Goal: Task Accomplishment & Management: Complete application form

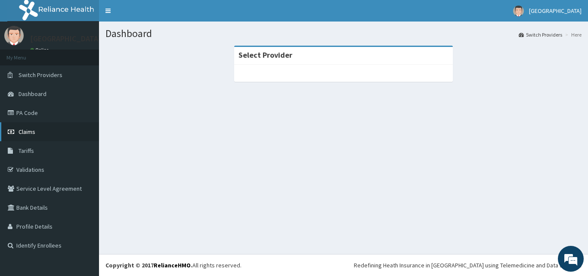
click at [28, 135] on span "Claims" at bounding box center [27, 132] width 17 height 8
click at [52, 135] on link "Claims" at bounding box center [49, 131] width 99 height 19
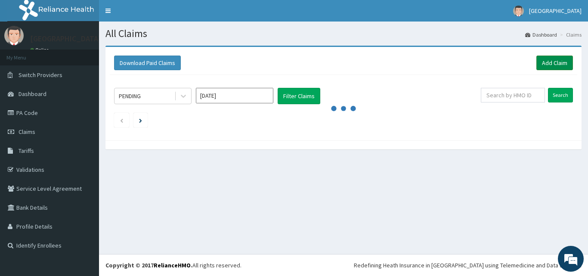
click at [551, 59] on link "Add Claim" at bounding box center [554, 63] width 37 height 15
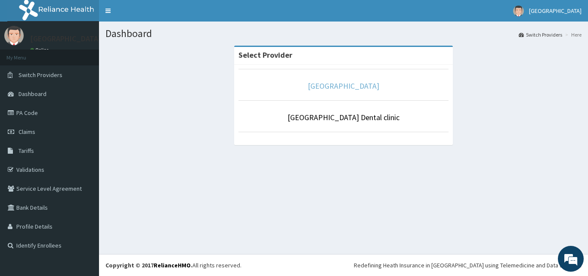
click at [347, 84] on link "[GEOGRAPHIC_DATA]" at bounding box center [343, 86] width 71 height 10
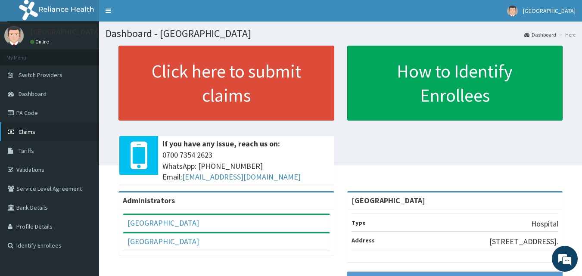
click at [42, 134] on link "Claims" at bounding box center [49, 131] width 99 height 19
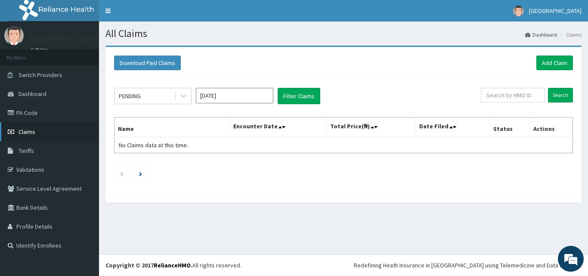
click at [47, 132] on link "Claims" at bounding box center [49, 131] width 99 height 19
click at [553, 58] on link "Add Claim" at bounding box center [554, 63] width 37 height 15
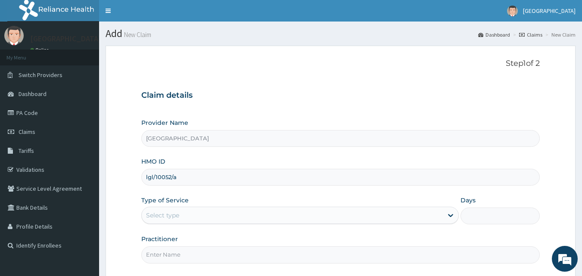
type input "lgl/10052/a"
click at [196, 219] on div "Select type" at bounding box center [292, 215] width 301 height 14
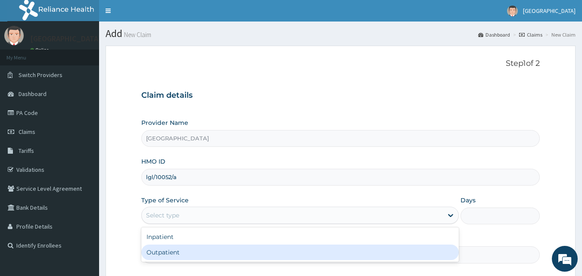
click at [196, 252] on div "Outpatient" at bounding box center [299, 252] width 317 height 15
type input "1"
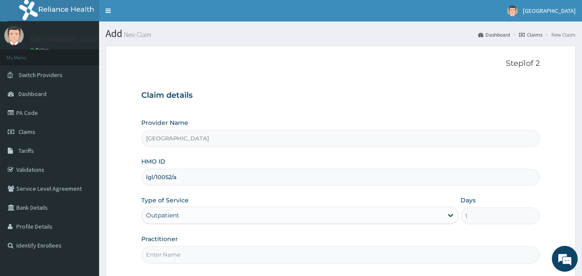
click at [182, 263] on input "Practitioner" at bounding box center [340, 254] width 399 height 17
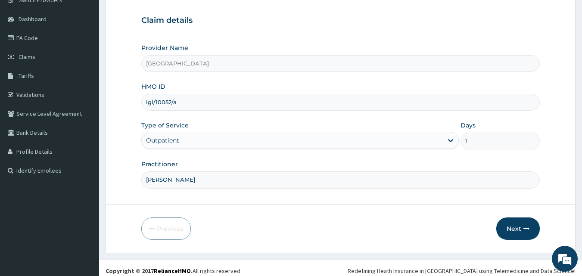
scroll to position [81, 0]
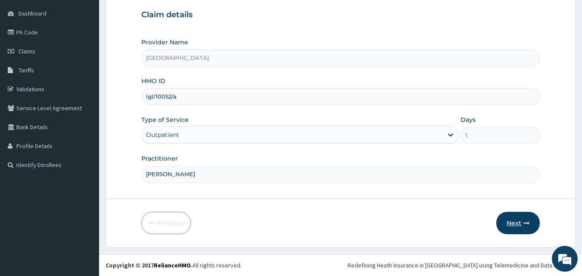
type input "dr hally"
click at [517, 219] on button "Next" at bounding box center [517, 223] width 43 height 22
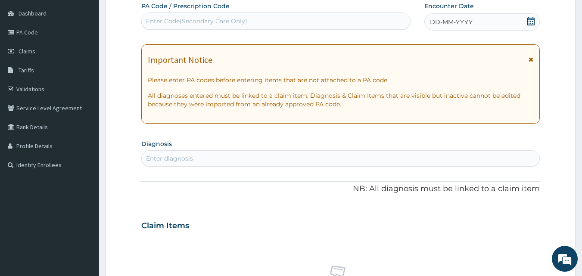
click at [498, 21] on div "DD-MM-YYYY" at bounding box center [481, 21] width 115 height 17
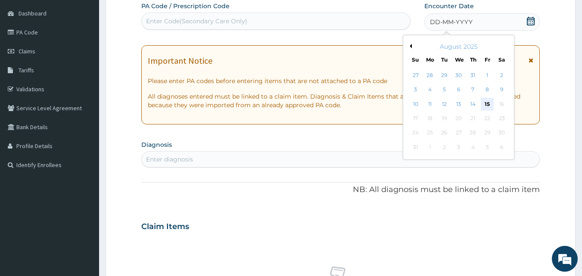
click at [487, 102] on div "15" at bounding box center [486, 104] width 13 height 13
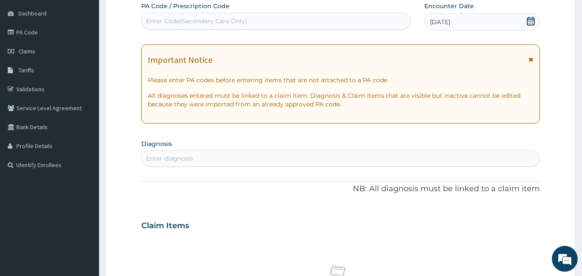
click at [160, 158] on div "Enter diagnosis" at bounding box center [169, 158] width 47 height 9
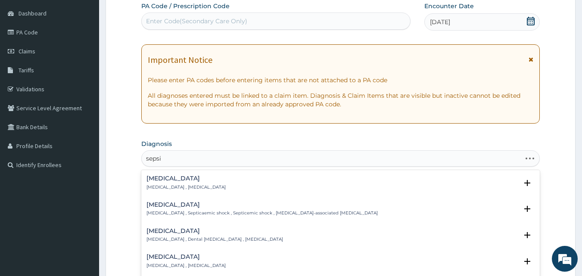
type input "sepsis"
click at [162, 180] on h4 "Sepsis" at bounding box center [185, 178] width 79 height 6
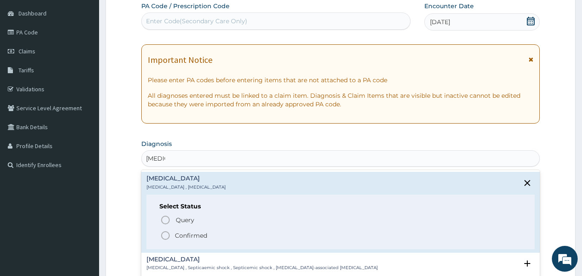
click at [189, 233] on p "Confirmed" at bounding box center [191, 235] width 32 height 9
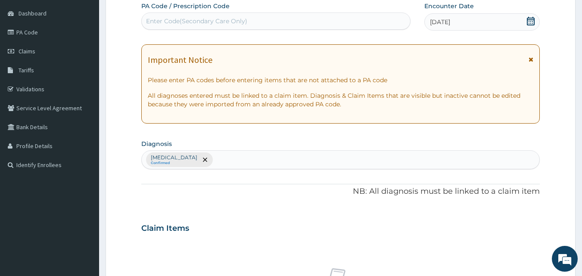
click at [191, 161] on div "Sepsis Confirmed" at bounding box center [341, 160] width 398 height 18
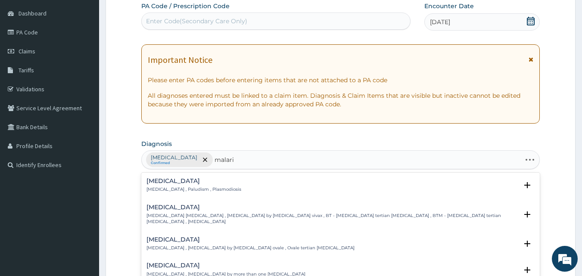
type input "malaria"
click at [194, 187] on p "Malaria , Paludism , Plasmodiosis" at bounding box center [193, 189] width 95 height 6
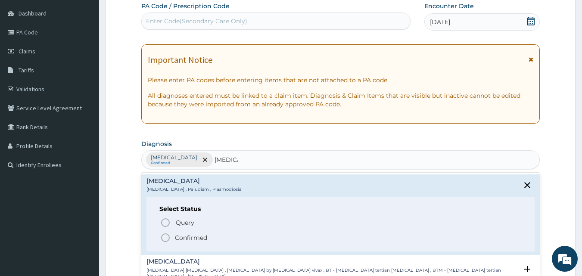
click at [198, 238] on p "Confirmed" at bounding box center [191, 237] width 32 height 9
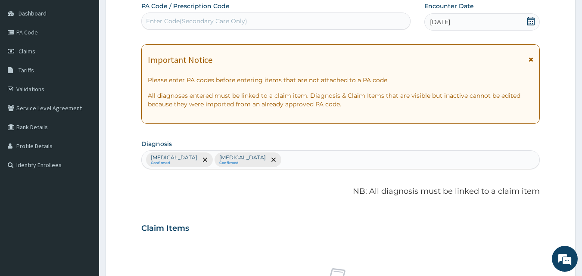
click at [230, 154] on div "Sepsis Confirmed Malaria Confirmed" at bounding box center [341, 160] width 398 height 18
click at [267, 167] on div at bounding box center [273, 160] width 12 height 14
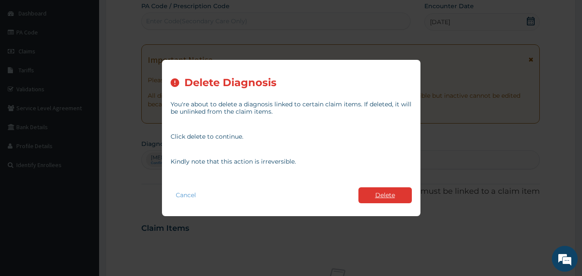
click at [380, 195] on button "Delete" at bounding box center [384, 195] width 53 height 16
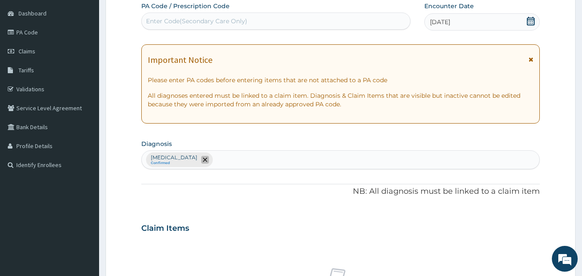
click at [203, 160] on icon "remove selection option" at bounding box center [205, 160] width 4 height 4
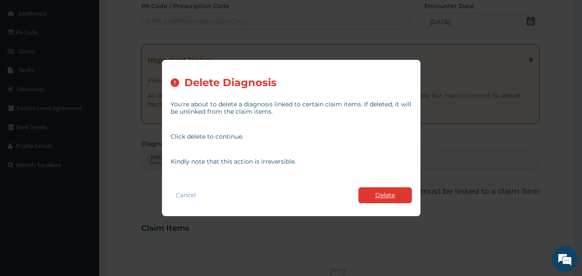
click at [375, 194] on button "Delete" at bounding box center [384, 195] width 53 height 16
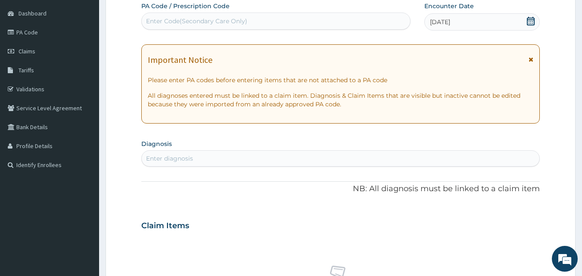
click at [152, 158] on div "Enter diagnosis" at bounding box center [169, 158] width 47 height 9
type input "dia"
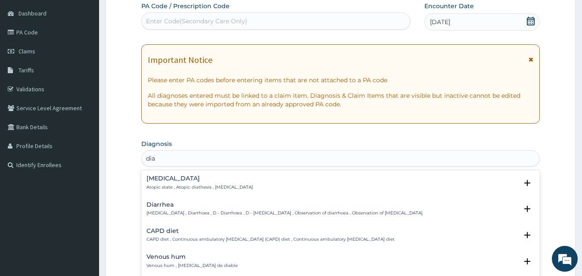
click at [180, 211] on p "Diarrhea , Diarrhoea , D - Diarrhoea , D - Diarrhea , Observation of diarrhoea …" at bounding box center [284, 213] width 276 height 6
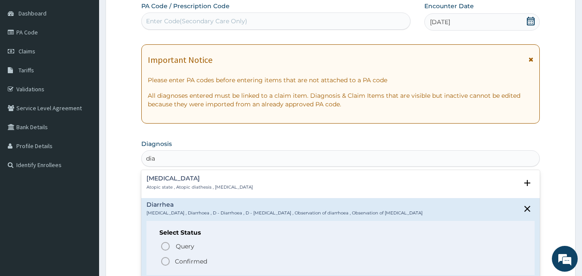
click at [183, 263] on p "Confirmed" at bounding box center [191, 261] width 32 height 9
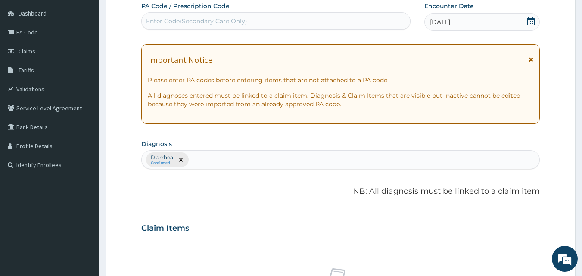
scroll to position [322, 0]
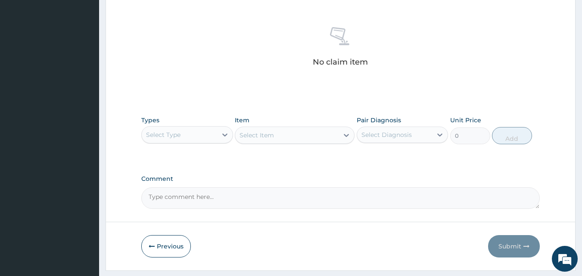
click at [167, 138] on div "Select Type" at bounding box center [163, 134] width 34 height 9
type input "c"
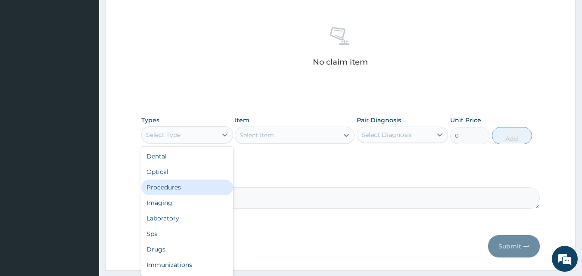
click at [188, 188] on div "Procedures" at bounding box center [187, 187] width 92 height 15
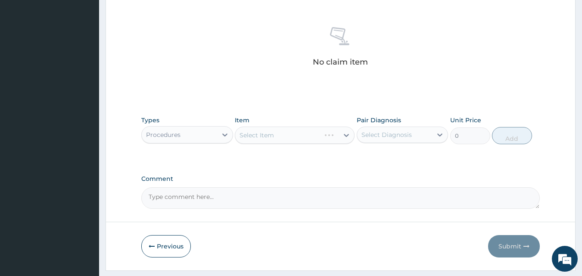
click at [254, 137] on div "Select Item" at bounding box center [295, 135] width 120 height 17
click at [254, 137] on div "Select Item" at bounding box center [256, 135] width 34 height 9
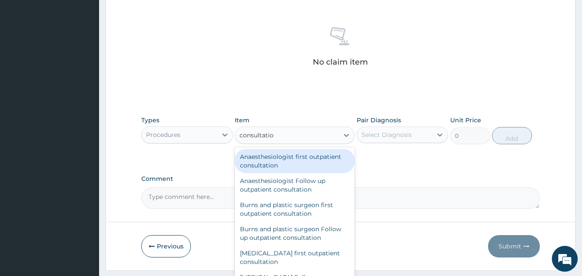
type input "consultation"
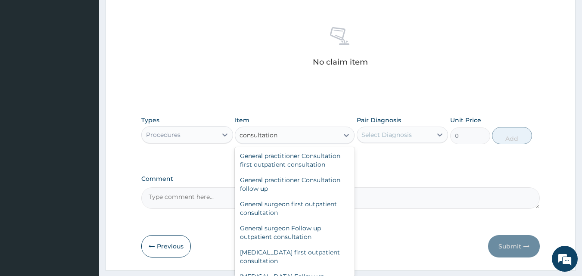
scroll to position [451, 0]
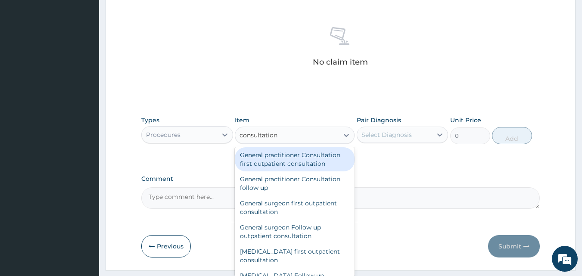
click at [323, 157] on div "General practitioner Consultation first outpatient consultation" at bounding box center [295, 159] width 120 height 24
type input "3547.5"
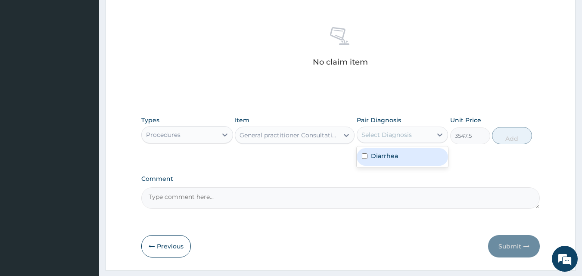
click at [396, 136] on div "Select Diagnosis" at bounding box center [386, 134] width 50 height 9
click at [379, 158] on label "Diarrhea" at bounding box center [384, 156] width 27 height 9
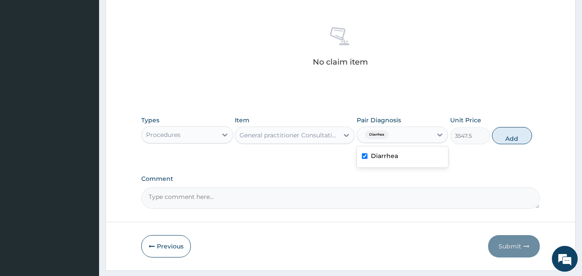
drag, startPoint x: 379, startPoint y: 158, endPoint x: 426, endPoint y: 164, distance: 47.4
click at [426, 164] on div "Diarrhea" at bounding box center [402, 157] width 92 height 18
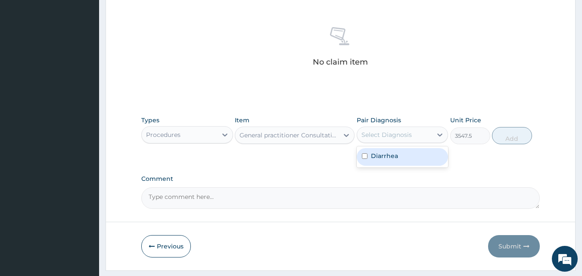
click at [413, 152] on div "Diarrhea" at bounding box center [402, 157] width 92 height 18
checkbox input "true"
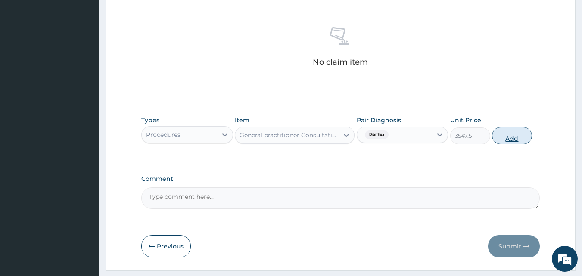
click at [508, 135] on button "Add" at bounding box center [512, 135] width 40 height 17
type input "0"
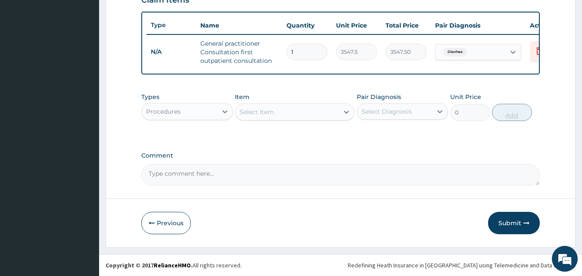
scroll to position [315, 0]
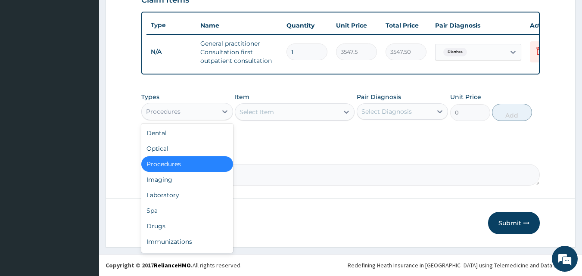
click at [213, 108] on div "Procedures" at bounding box center [179, 112] width 75 height 14
click at [288, 111] on div "Select Item" at bounding box center [286, 112] width 103 height 14
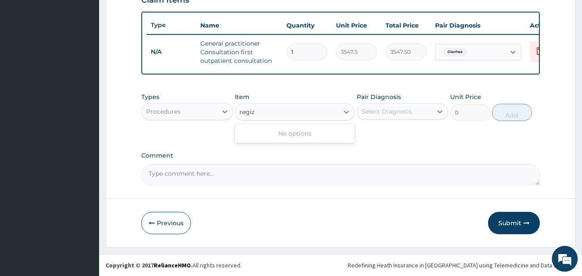
type input "regi"
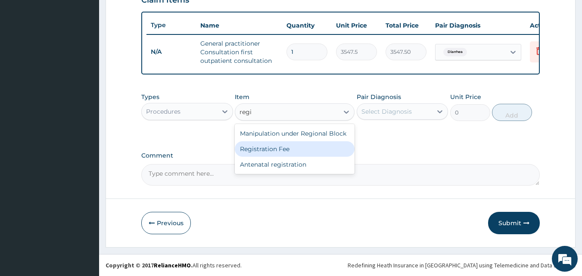
click at [283, 146] on div "Registration Fee" at bounding box center [295, 148] width 120 height 15
type input "2150"
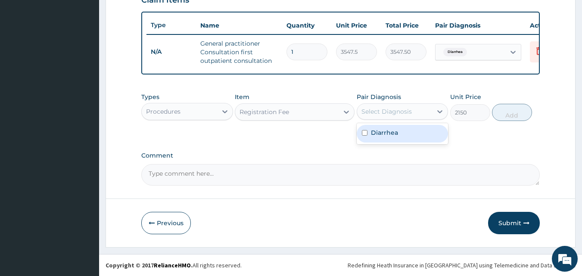
click at [396, 115] on div "Select Diagnosis" at bounding box center [386, 111] width 50 height 9
click at [398, 129] on div "Diarrhea" at bounding box center [402, 134] width 92 height 18
checkbox input "true"
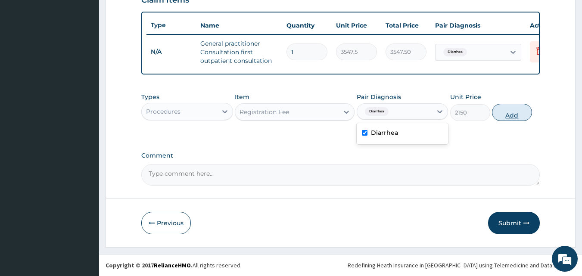
click at [506, 114] on button "Add" at bounding box center [512, 112] width 40 height 17
type input "0"
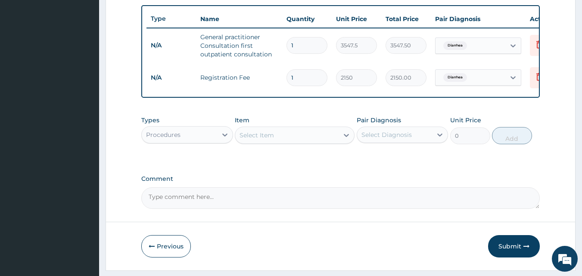
click at [285, 142] on div "Select Item" at bounding box center [286, 135] width 103 height 14
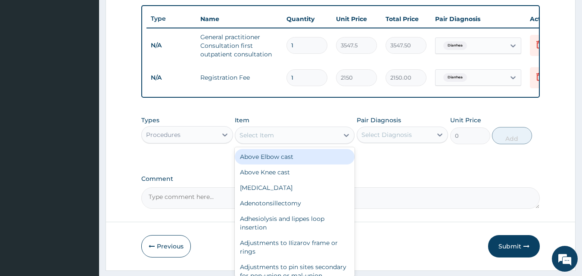
click at [255, 139] on div "Select Item" at bounding box center [256, 135] width 34 height 9
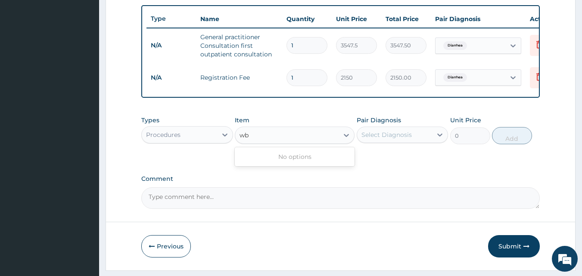
type input "w"
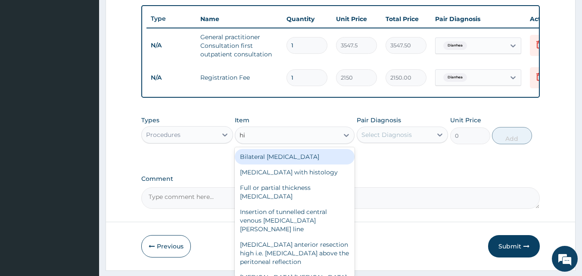
type input "h"
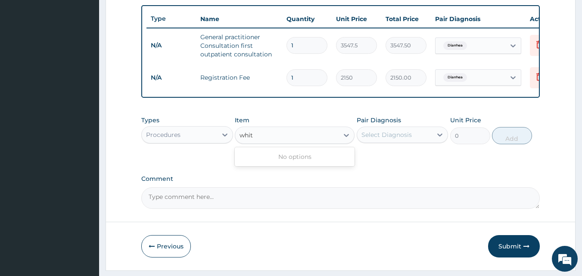
type input "whi"
click at [254, 141] on div "whi" at bounding box center [286, 135] width 103 height 14
click at [260, 137] on div "Select Item" at bounding box center [256, 135] width 34 height 9
click at [268, 139] on div "Select Item" at bounding box center [256, 135] width 34 height 9
click at [271, 139] on div "Select Item" at bounding box center [256, 135] width 34 height 9
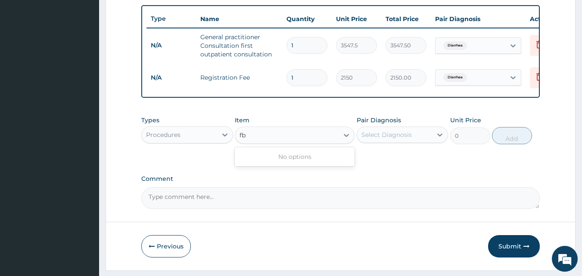
type input "f"
type input "c"
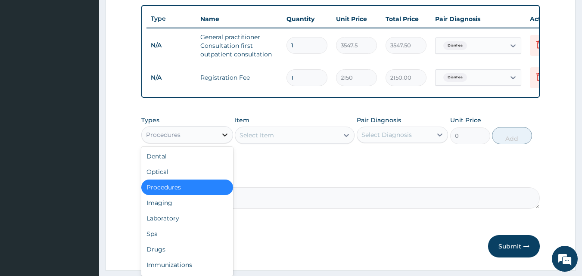
click at [218, 142] on div at bounding box center [224, 134] width 15 height 15
click at [188, 218] on div "Laboratory" at bounding box center [187, 218] width 92 height 15
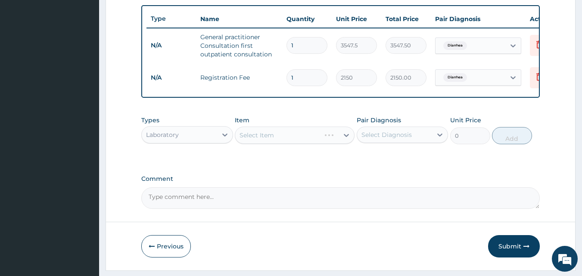
click at [253, 142] on div "Select Item" at bounding box center [295, 135] width 120 height 17
click at [253, 139] on div "Select Item" at bounding box center [256, 135] width 34 height 9
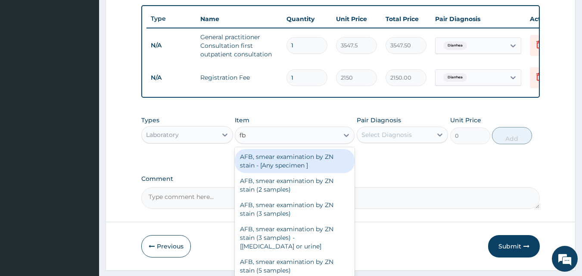
type input "fbc"
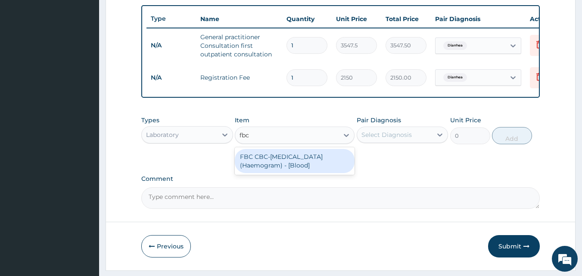
click at [261, 163] on div "FBC CBC-[MEDICAL_DATA] (Haemogram) - [Blood]" at bounding box center [295, 161] width 120 height 24
type input "4300"
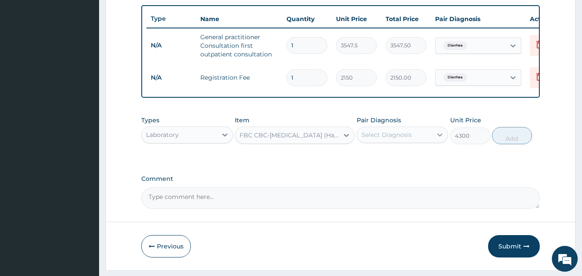
click at [441, 137] on icon at bounding box center [439, 134] width 9 height 9
click at [423, 161] on div "Diarrhea" at bounding box center [402, 157] width 92 height 18
checkbox input "true"
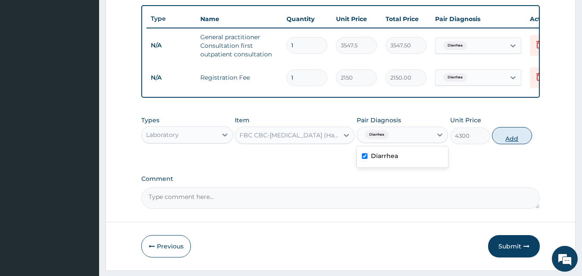
click at [500, 142] on button "Add" at bounding box center [512, 135] width 40 height 17
type input "0"
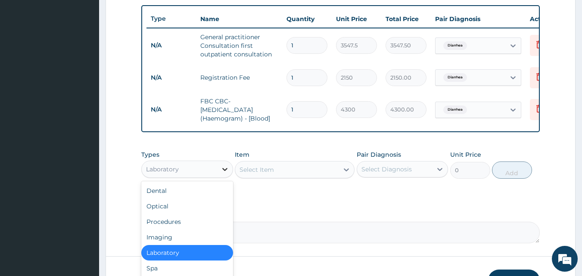
click at [218, 177] on div at bounding box center [224, 168] width 15 height 15
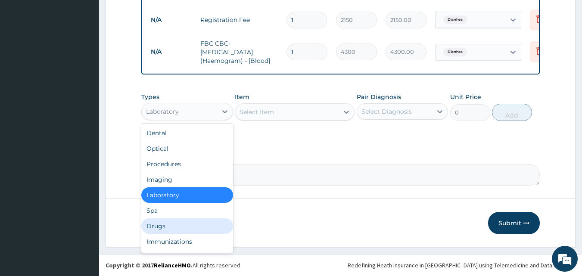
click at [162, 223] on div "Drugs" at bounding box center [187, 225] width 92 height 15
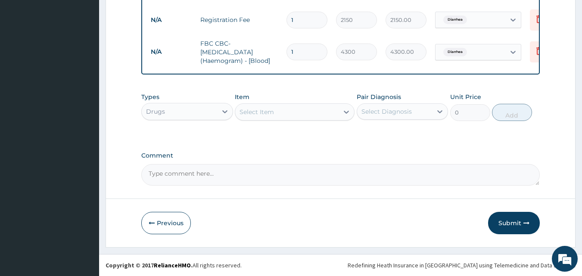
click at [254, 113] on div "Select Item" at bounding box center [256, 112] width 34 height 9
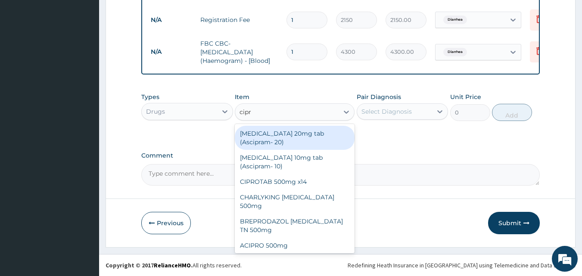
type input "cipro"
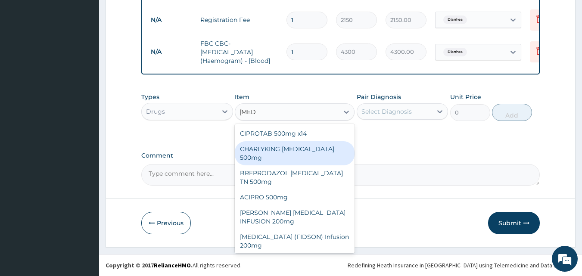
click at [273, 150] on div "CHARLYKING CIPROFLOXACIN 500mg" at bounding box center [295, 153] width 120 height 24
type input "177.375"
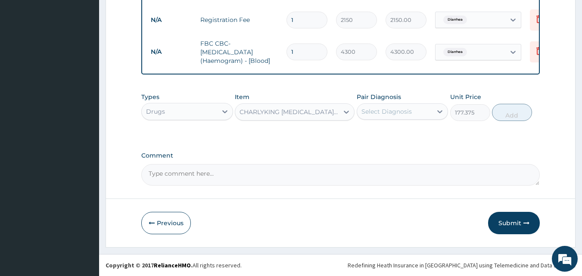
click at [400, 112] on div "Select Diagnosis" at bounding box center [386, 111] width 50 height 9
click at [400, 130] on div "Diarrhea" at bounding box center [402, 134] width 92 height 18
checkbox input "true"
click at [505, 113] on button "Add" at bounding box center [512, 112] width 40 height 17
type input "0"
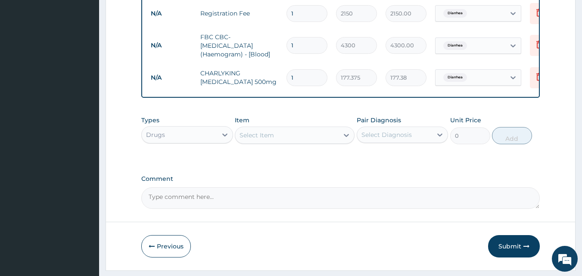
scroll to position [0, 34]
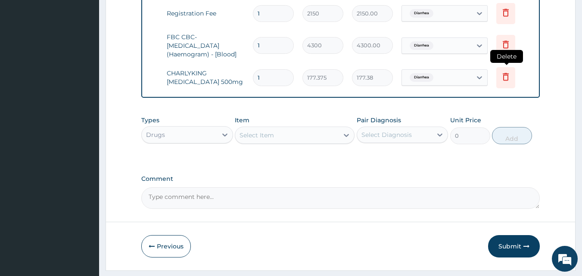
click at [507, 80] on icon at bounding box center [505, 77] width 6 height 8
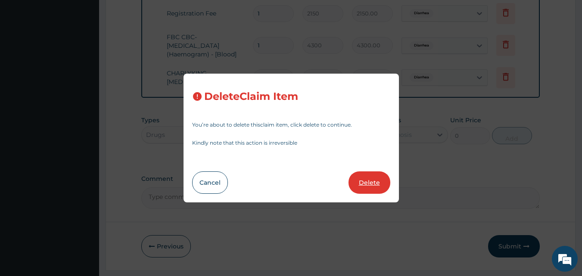
click at [380, 173] on button "Delete" at bounding box center [369, 182] width 42 height 22
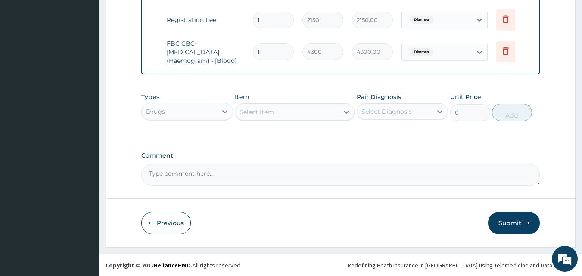
click at [299, 111] on div "Select Item" at bounding box center [286, 112] width 103 height 14
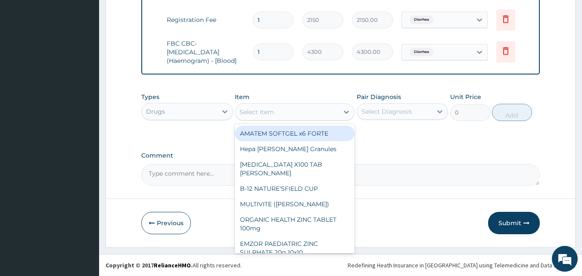
click at [281, 109] on div "Select Item" at bounding box center [286, 112] width 103 height 14
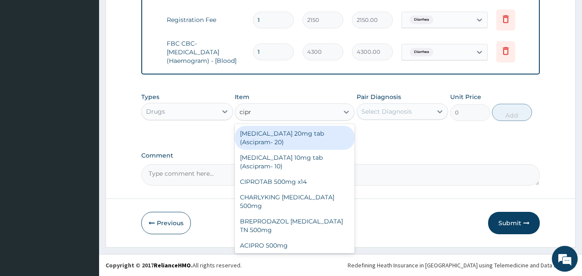
type input "cipro"
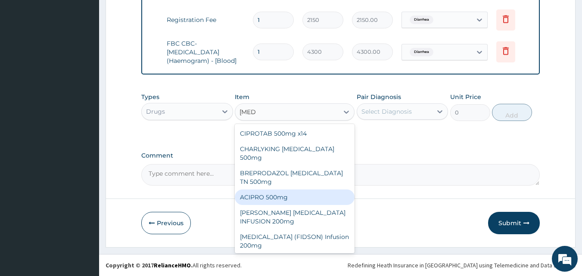
click at [290, 189] on div "ACIPRO 500mg" at bounding box center [295, 196] width 120 height 15
type input "106.425"
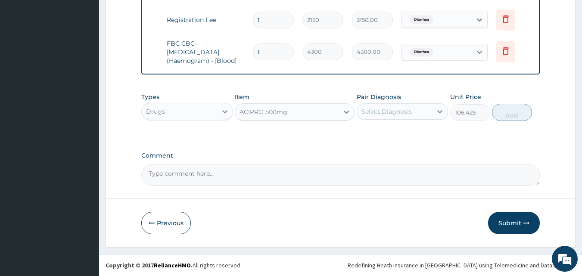
click at [344, 110] on icon at bounding box center [346, 112] width 9 height 9
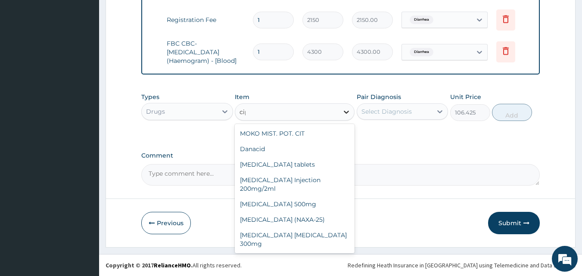
scroll to position [36, 0]
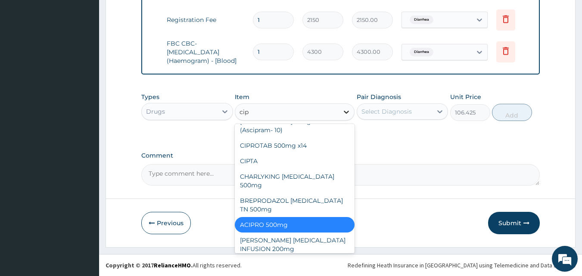
type input "cipr"
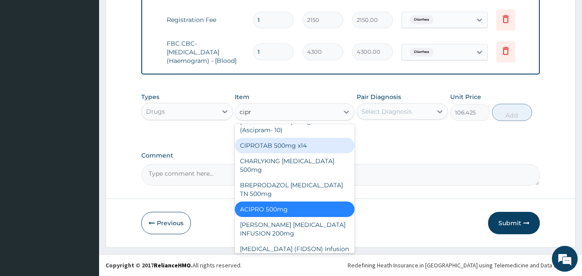
click at [319, 142] on div "CIPROTAB 500mg x14" at bounding box center [295, 145] width 120 height 15
type input "319.275"
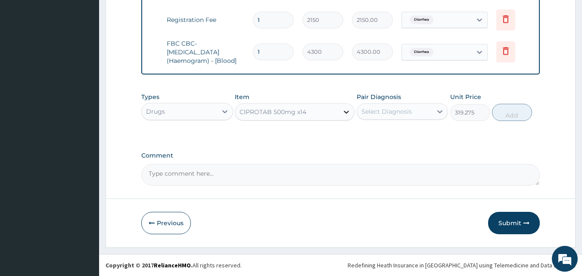
click at [345, 111] on icon at bounding box center [346, 112] width 9 height 9
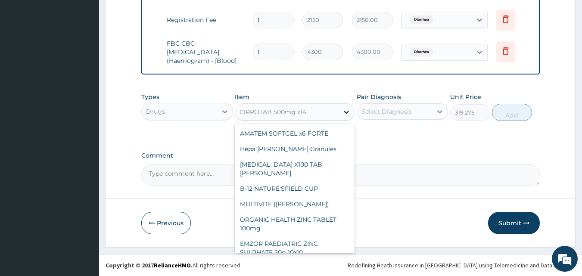
scroll to position [9485, 0]
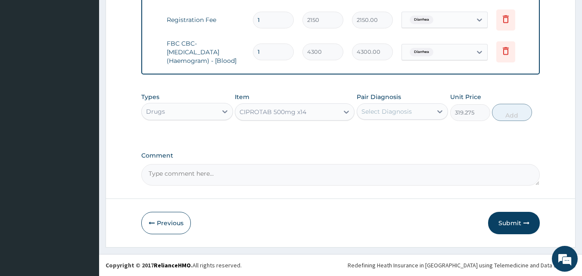
click at [258, 110] on div "CIPROTAB 500mg x14" at bounding box center [272, 112] width 67 height 9
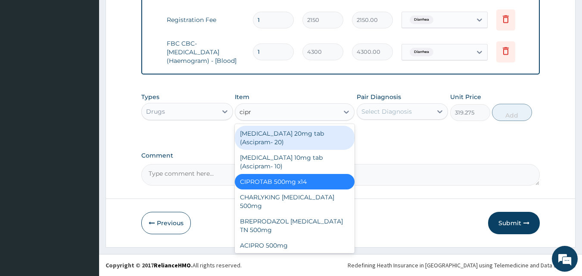
type input "cipro"
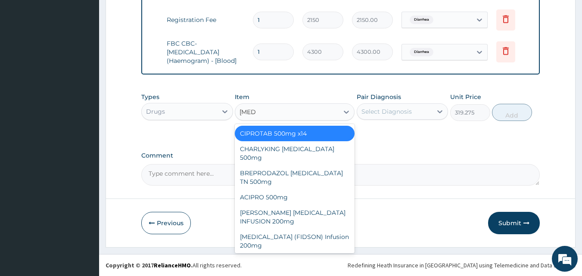
click at [281, 130] on div "CIPROTAB 500mg x14" at bounding box center [295, 133] width 120 height 15
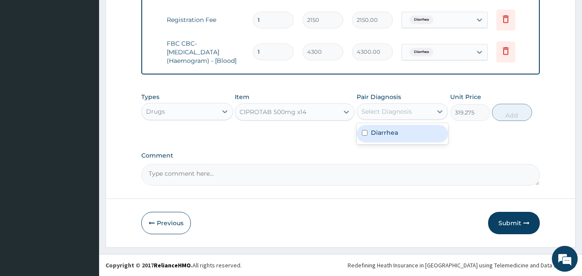
click at [391, 113] on div "Select Diagnosis" at bounding box center [386, 111] width 50 height 9
click at [347, 116] on icon at bounding box center [346, 112] width 9 height 9
click at [268, 117] on div "CIPROTAB 500mg x14" at bounding box center [286, 112] width 103 height 14
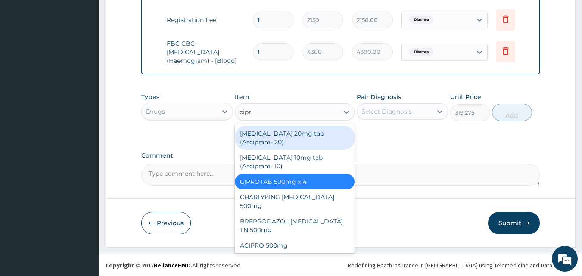
type input "cipro"
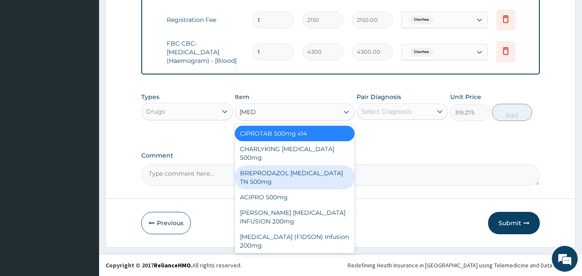
click at [282, 177] on div "BREPRODAZOL CIPRO TN 500mg" at bounding box center [295, 177] width 120 height 24
type input "177.375"
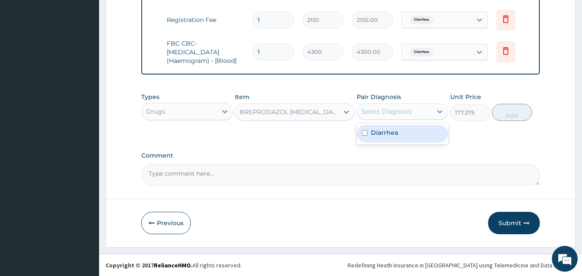
click at [411, 113] on div "Select Diagnosis" at bounding box center [394, 112] width 75 height 14
click at [408, 131] on div "Diarrhea" at bounding box center [402, 134] width 92 height 18
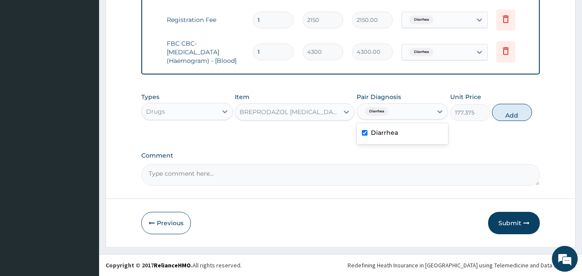
click at [408, 131] on div "Diarrhea" at bounding box center [402, 134] width 92 height 18
checkbox input "false"
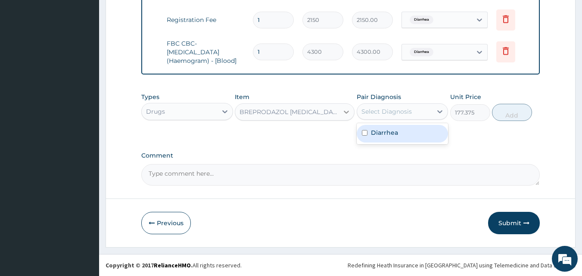
click at [348, 108] on icon at bounding box center [346, 112] width 9 height 9
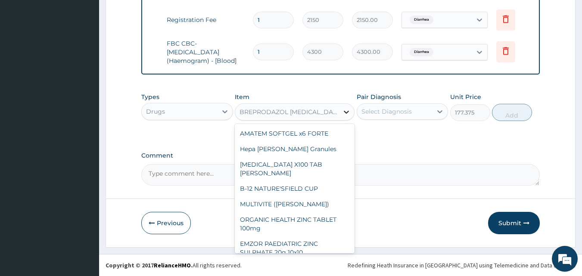
scroll to position [9567, 0]
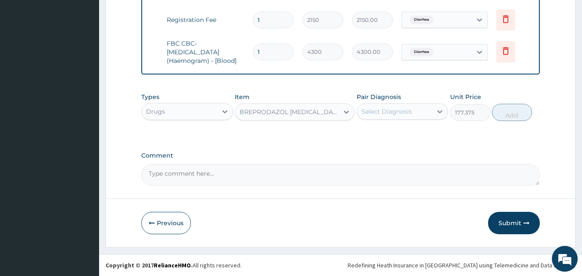
click at [274, 109] on div "BREPRODAZOL CIPRO TN 500mg" at bounding box center [289, 112] width 100 height 9
type input "a"
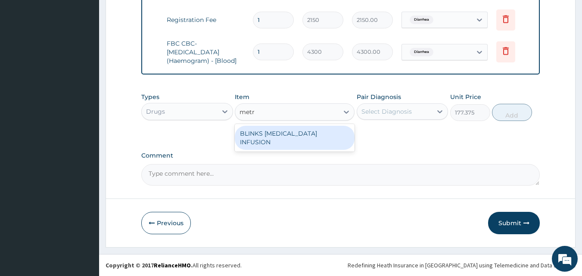
type input "metro"
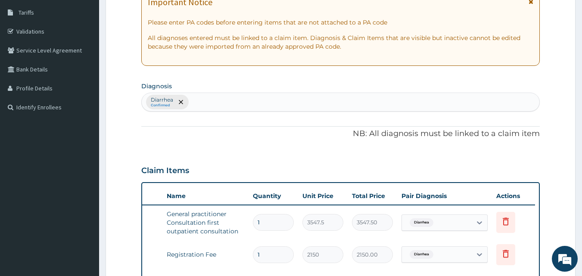
scroll to position [379, 0]
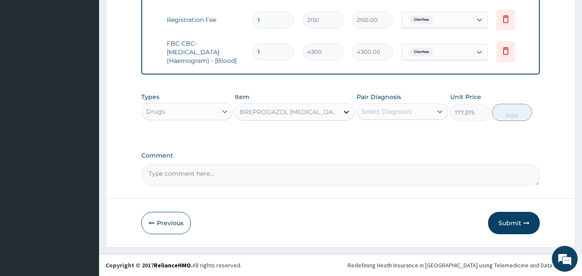
click at [344, 110] on icon at bounding box center [346, 112] width 9 height 9
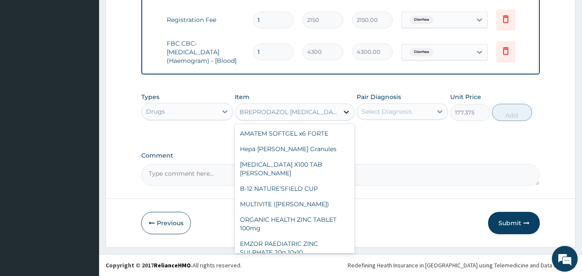
scroll to position [9567, 0]
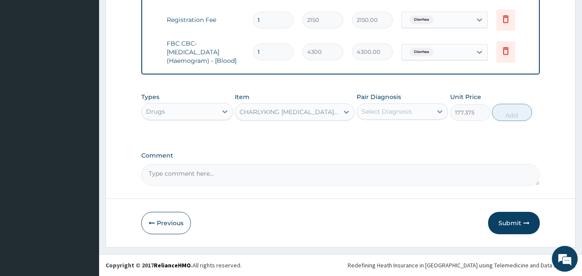
click at [325, 114] on div "CHARLYKING CIPROFLOXACIN 500mg" at bounding box center [289, 112] width 100 height 9
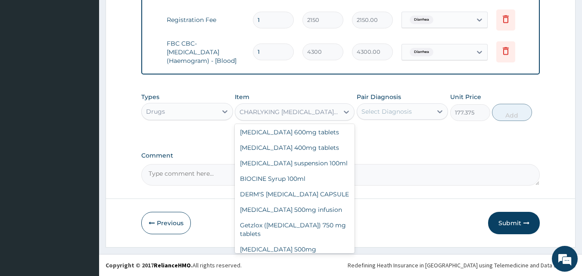
scroll to position [9217, 0]
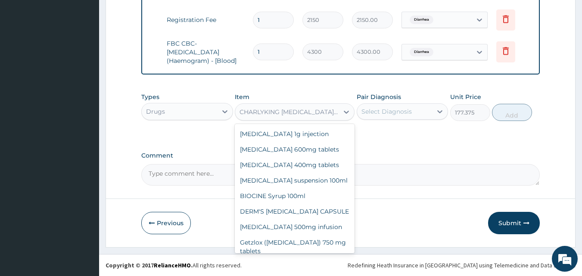
type input "47.3"
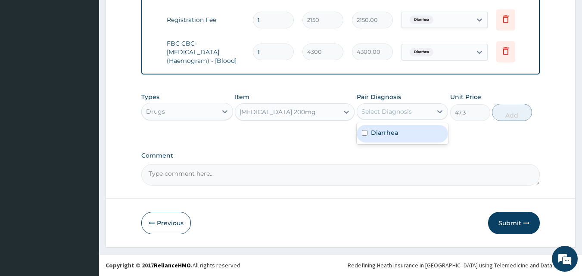
click at [383, 110] on div "Select Diagnosis" at bounding box center [386, 111] width 50 height 9
click at [384, 135] on label "Diarrhea" at bounding box center [384, 132] width 27 height 9
checkbox input "true"
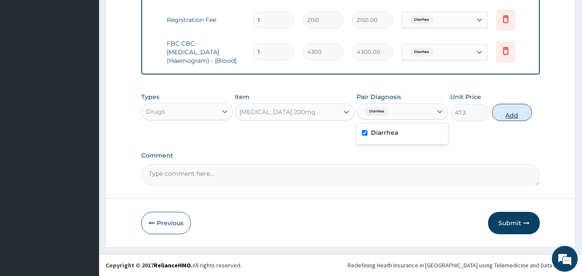
click at [502, 113] on button "Add" at bounding box center [512, 112] width 40 height 17
type input "0"
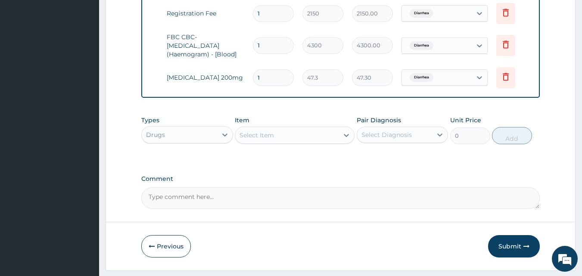
type input "0.00"
type input "3"
type input "141.90"
type input "30"
type input "1419.00"
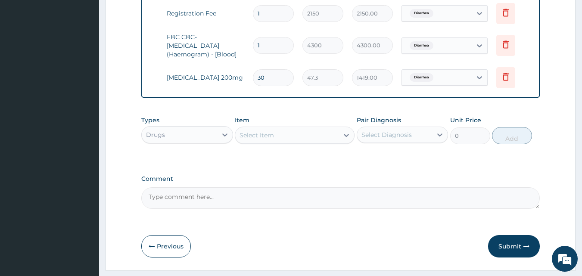
type input "30"
click at [276, 142] on div "Select Item" at bounding box center [286, 135] width 103 height 14
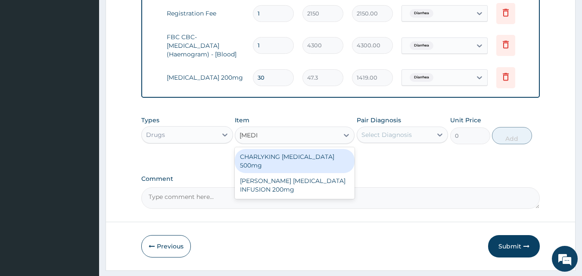
type input "cipr"
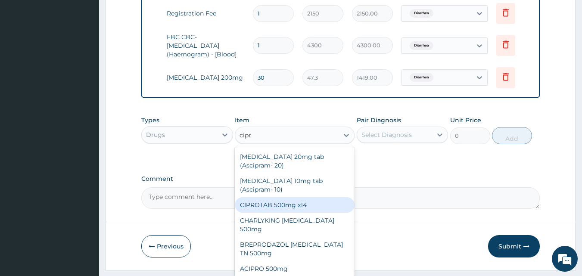
click at [278, 212] on div "CIPROTAB 500mg x14" at bounding box center [295, 204] width 120 height 15
type input "319.275"
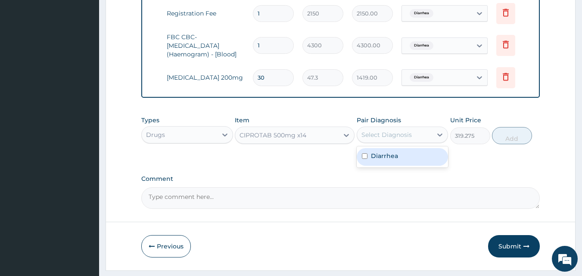
click at [377, 139] on div "Select Diagnosis" at bounding box center [386, 134] width 50 height 9
click at [376, 159] on label "Diarrhea" at bounding box center [384, 156] width 27 height 9
checkbox input "true"
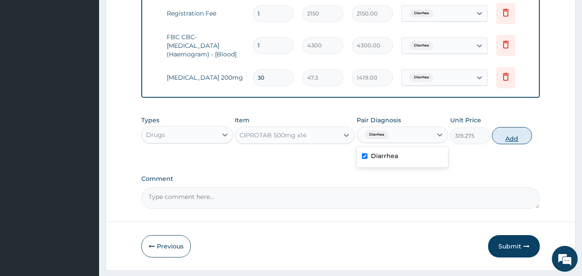
click at [517, 143] on button "Add" at bounding box center [512, 135] width 40 height 17
type input "0"
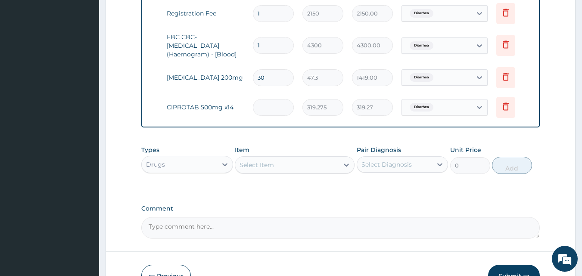
type input "0.00"
type input "1"
type input "319.27"
type input "10"
type input "3192.75"
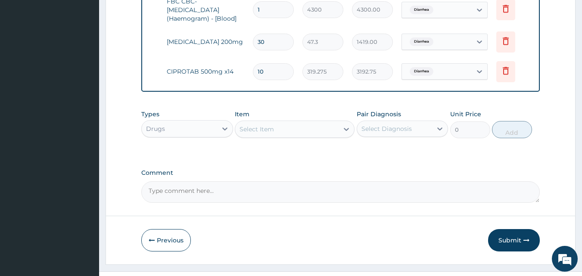
scroll to position [439, 0]
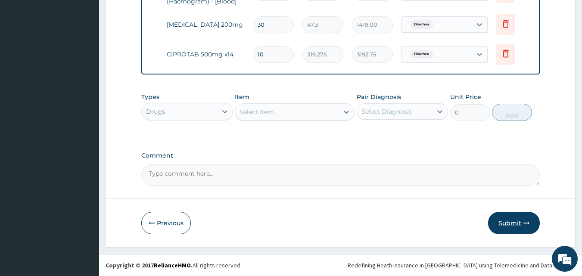
type input "10"
click at [529, 228] on button "Submit" at bounding box center [514, 223] width 52 height 22
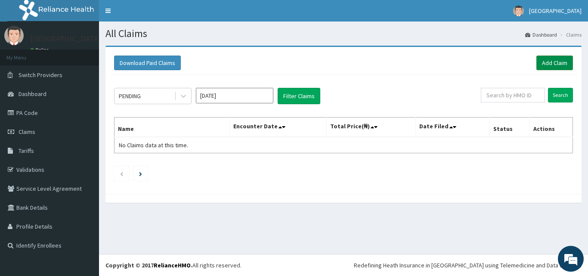
click at [555, 65] on link "Add Claim" at bounding box center [554, 63] width 37 height 15
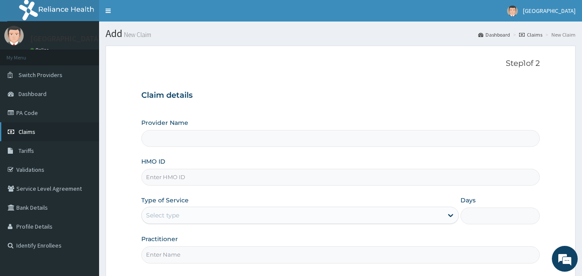
click at [19, 126] on link "Claims" at bounding box center [49, 131] width 99 height 19
type input "[GEOGRAPHIC_DATA]"
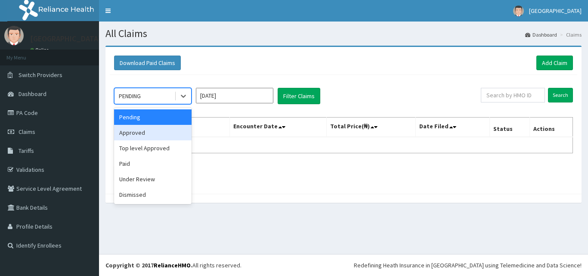
click at [177, 130] on div "Approved" at bounding box center [152, 132] width 77 height 15
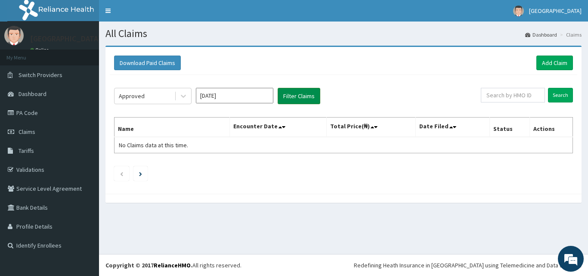
click at [299, 97] on button "Filter Claims" at bounding box center [299, 96] width 43 height 16
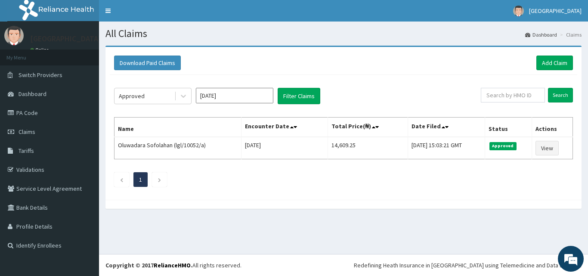
click at [474, 198] on div "Download Paid Claims Add Claim × Note you can only download claims within a max…" at bounding box center [343, 123] width 476 height 153
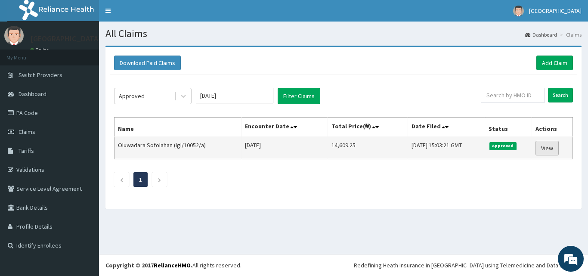
click at [549, 150] on link "View" at bounding box center [547, 148] width 23 height 15
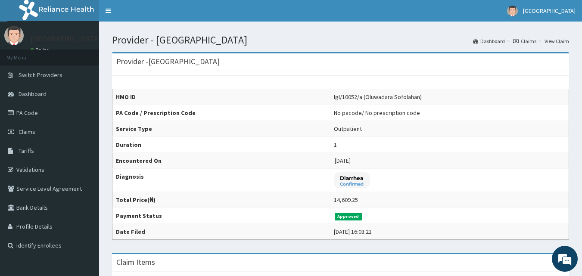
scroll to position [241, 0]
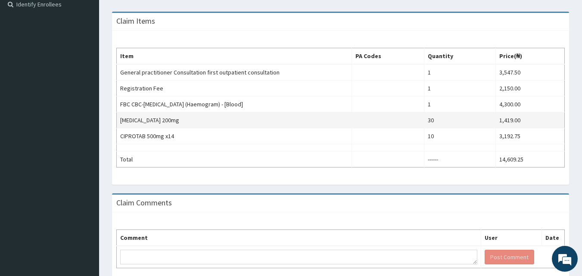
click at [478, 122] on td "30" at bounding box center [459, 120] width 71 height 16
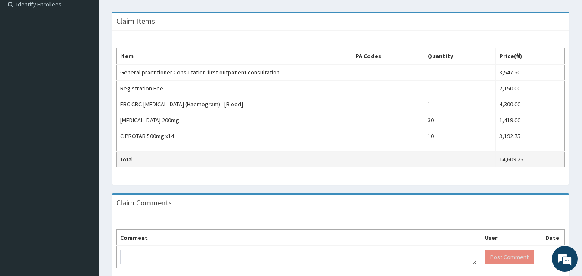
click at [434, 163] on td "------" at bounding box center [459, 160] width 71 height 16
click at [435, 161] on td "------" at bounding box center [459, 160] width 71 height 16
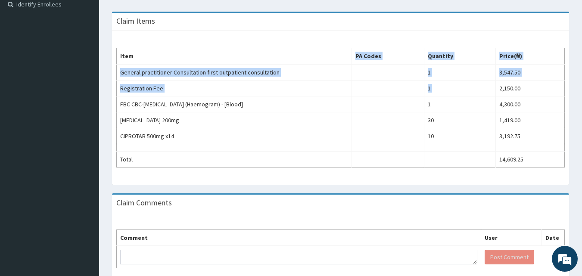
drag, startPoint x: 495, startPoint y: 95, endPoint x: 588, endPoint y: 60, distance: 98.5
click at [582, 60] on html "R EL Toggle navigation [GEOGRAPHIC_DATA] [GEOGRAPHIC_DATA] - [EMAIL_ADDRESS][DO…" at bounding box center [291, 37] width 582 height 557
